Goal: Task Accomplishment & Management: Use online tool/utility

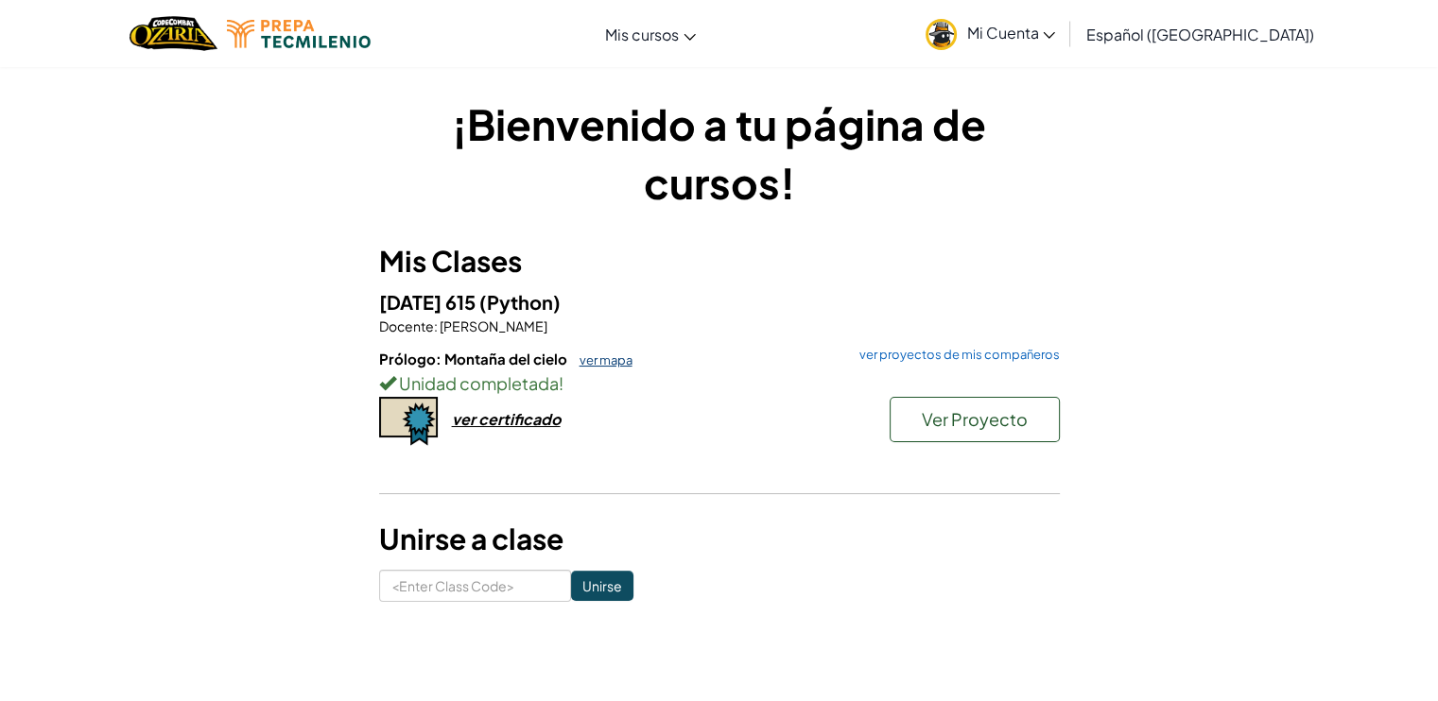
click at [583, 362] on link "ver mapa" at bounding box center [601, 360] width 62 height 15
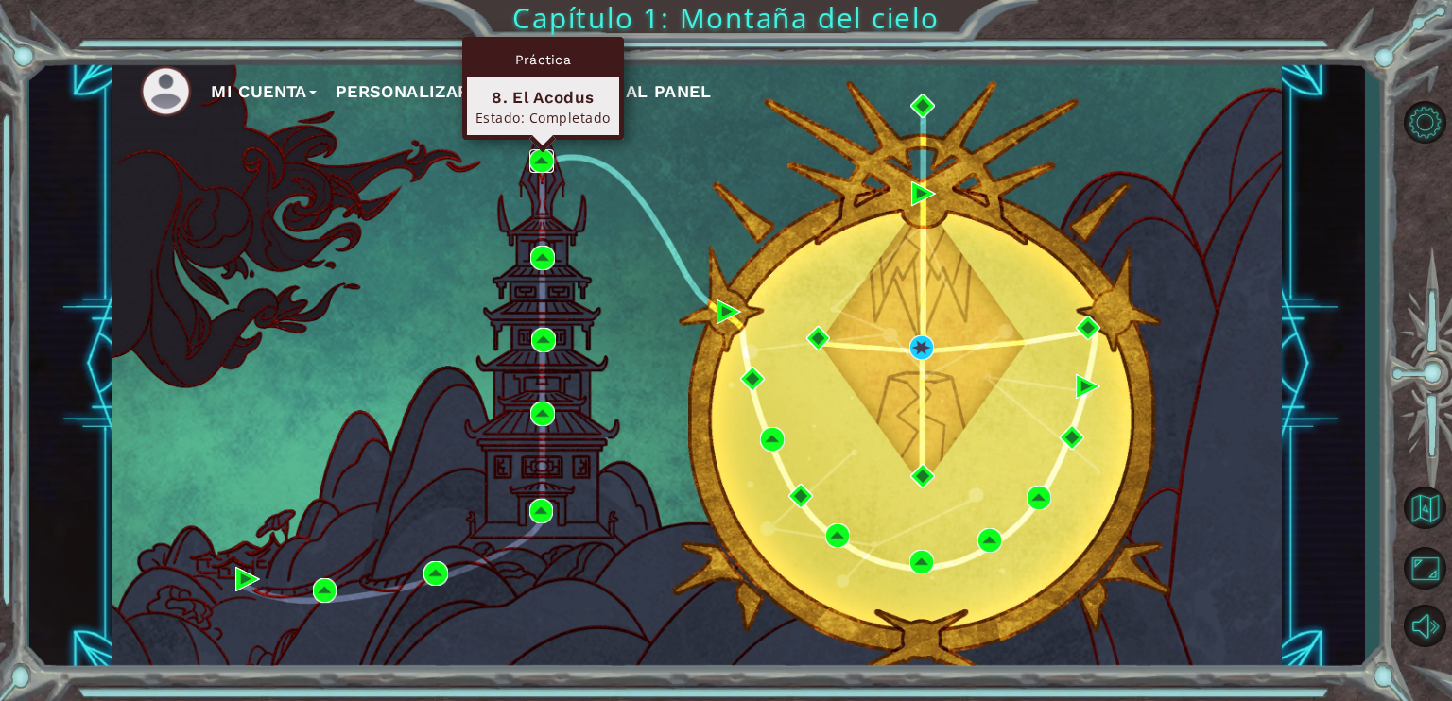
click at [544, 155] on img at bounding box center [541, 161] width 25 height 25
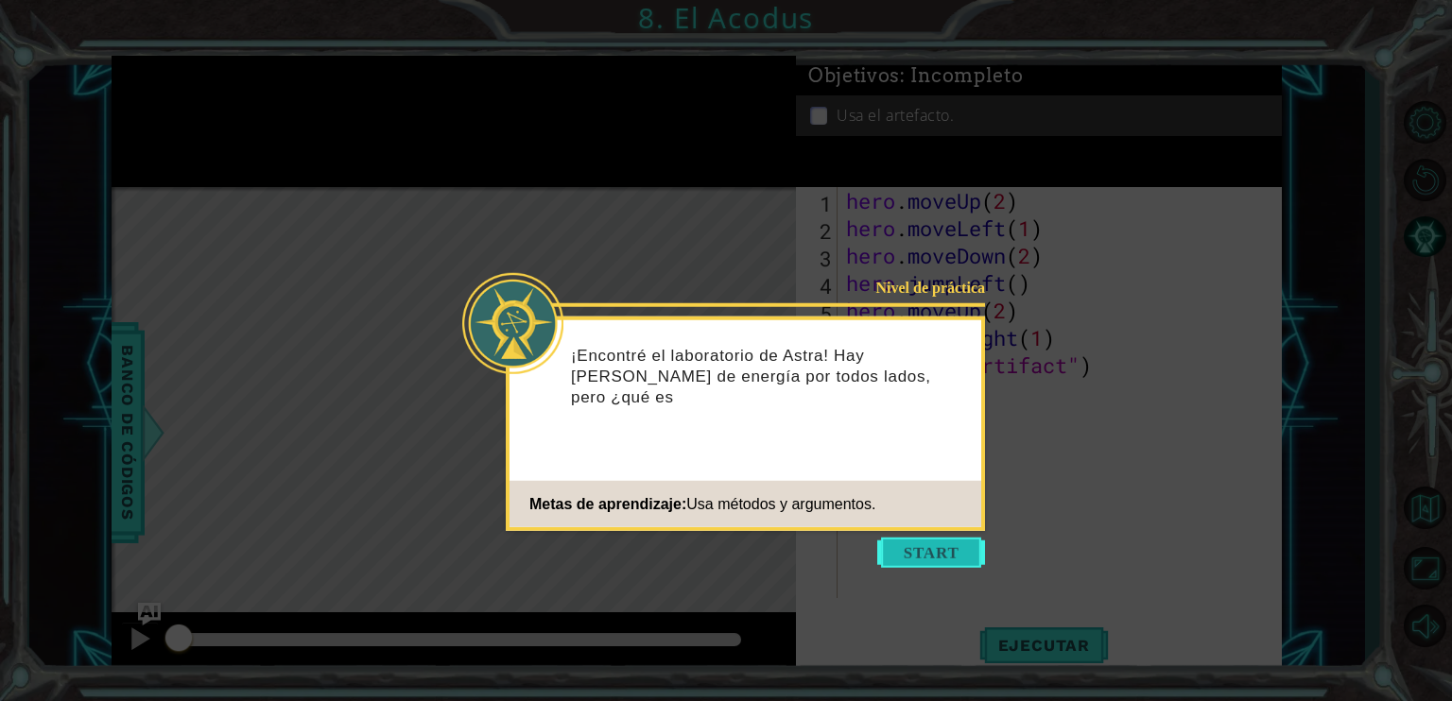
click at [961, 562] on button "Start" at bounding box center [931, 553] width 108 height 30
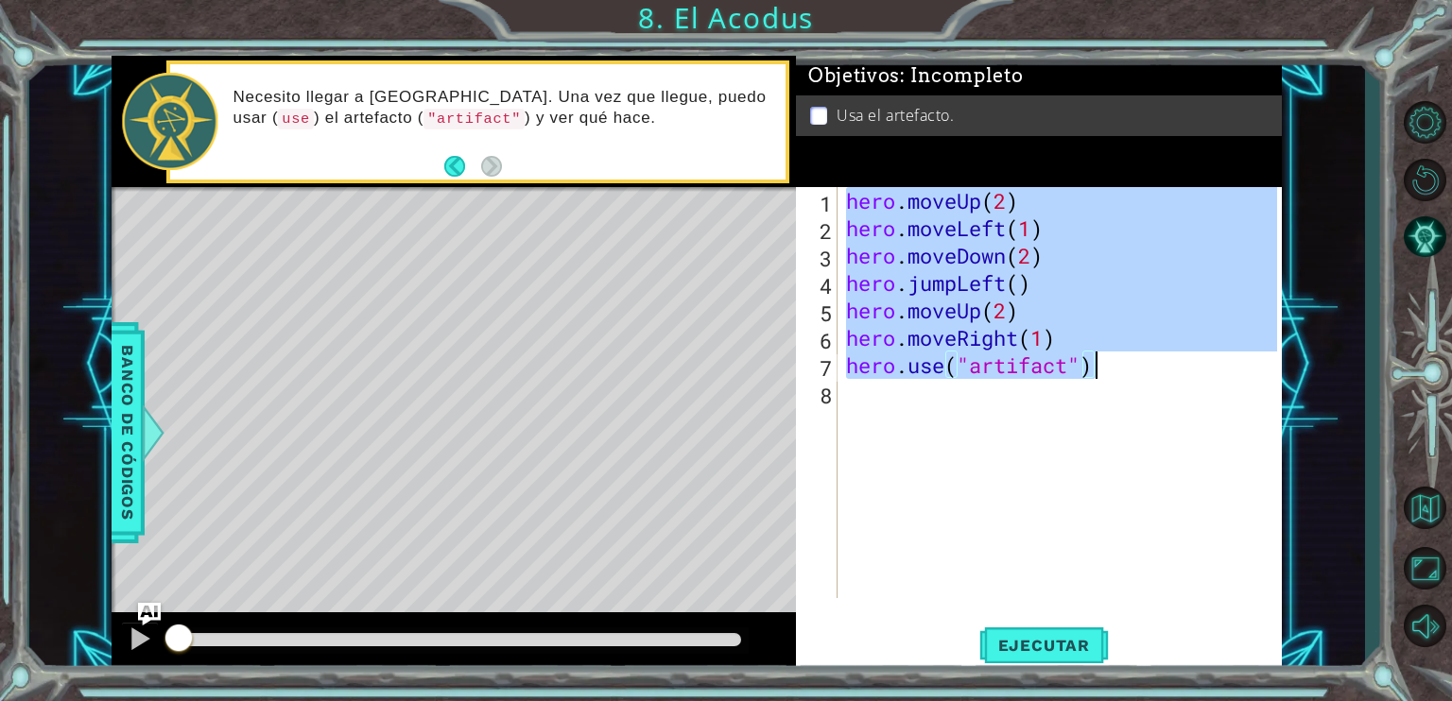
drag, startPoint x: 847, startPoint y: 207, endPoint x: 1130, endPoint y: 362, distance: 323.2
click at [1130, 362] on div "hero . moveUp ( 2 ) hero . moveLeft ( 1 ) hero . moveDown ( 2 ) hero . jumpLeft…" at bounding box center [1064, 420] width 444 height 466
type textarea "hero.moveRight(1) hero.use("artifact")"
